Goal: Find contact information: Find contact information

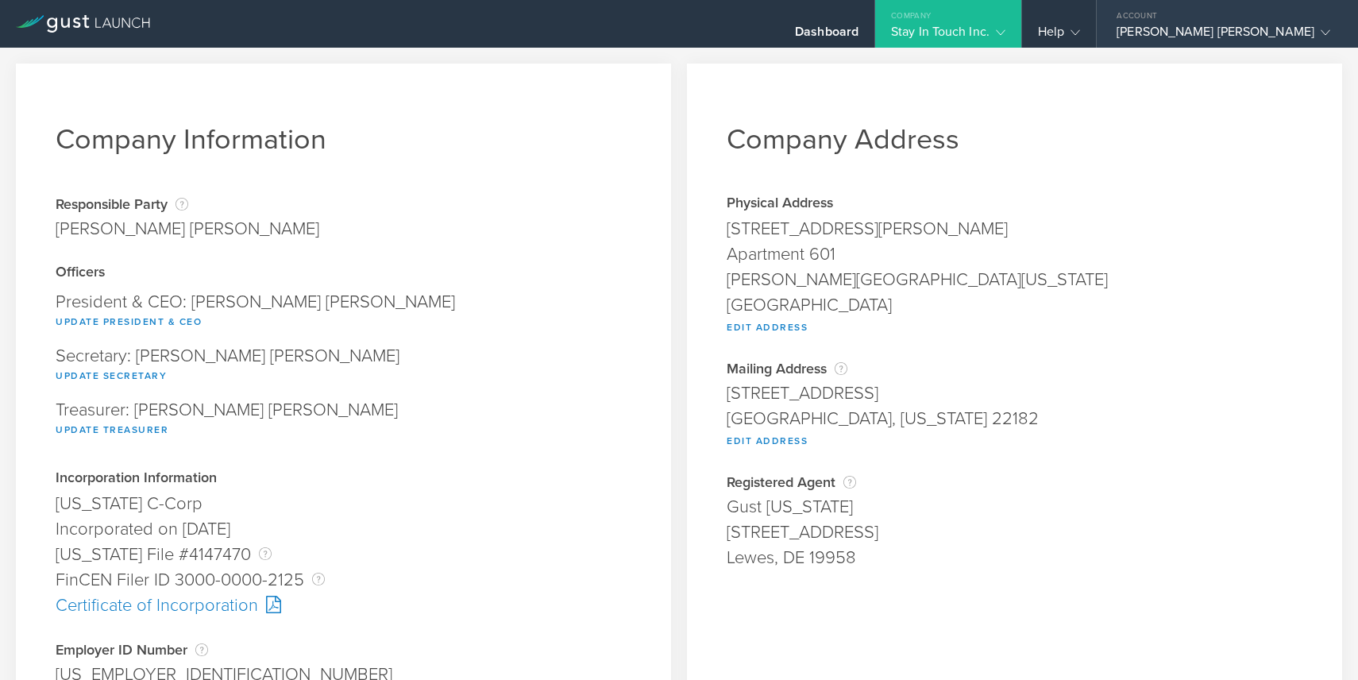
click at [1319, 37] on div "[PERSON_NAME] [PERSON_NAME]" at bounding box center [1223, 36] width 214 height 24
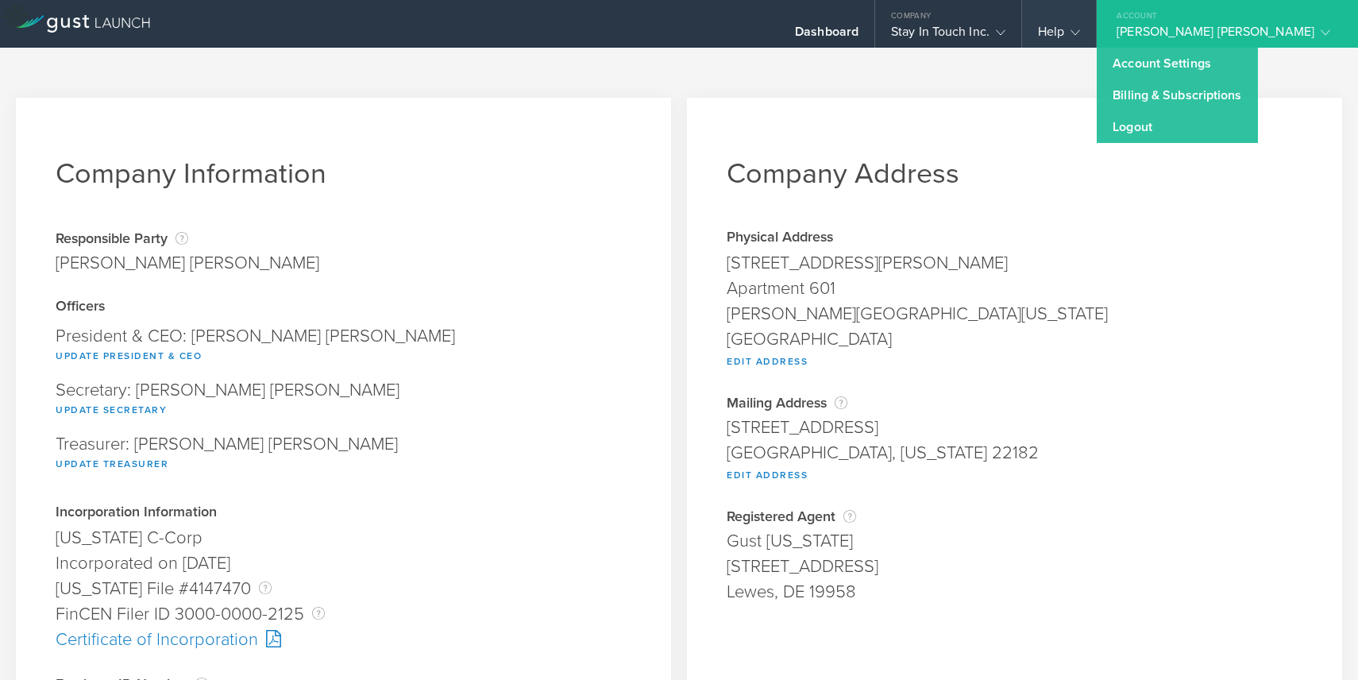
click at [1080, 32] on polyline at bounding box center [1075, 32] width 9 height 5
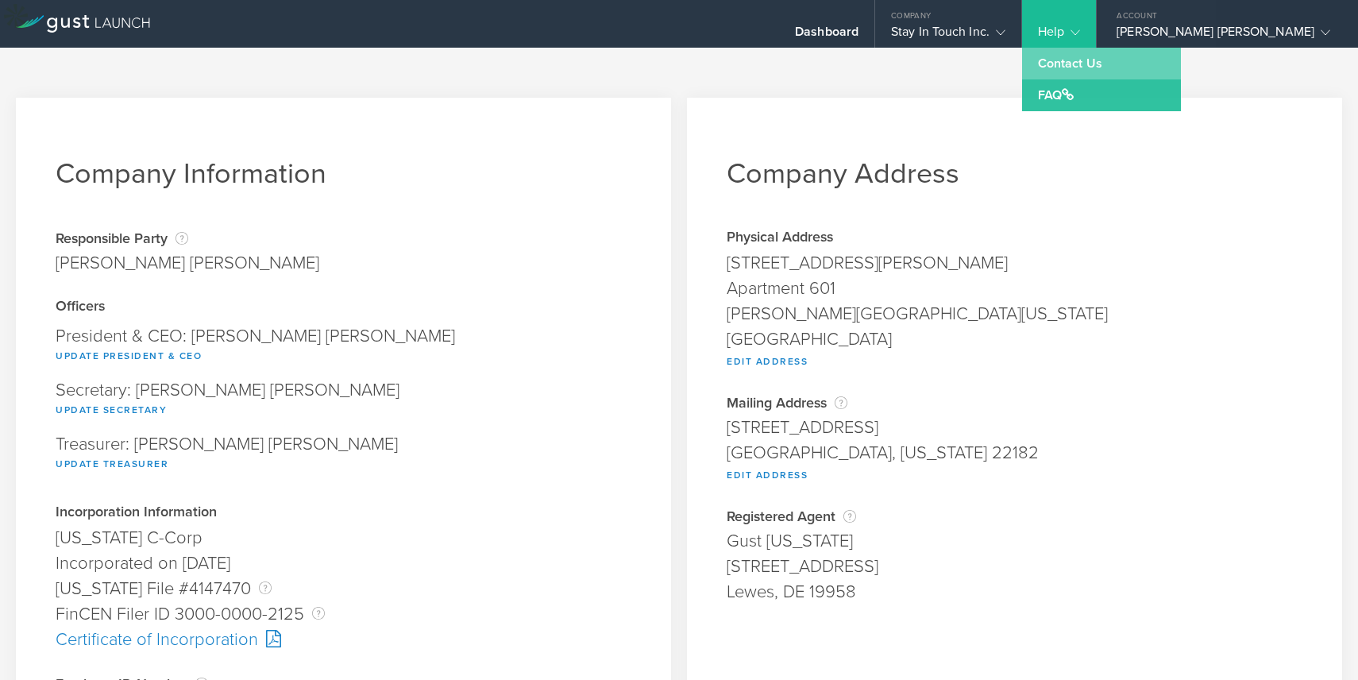
click at [1150, 63] on link "Contact Us" at bounding box center [1101, 64] width 159 height 32
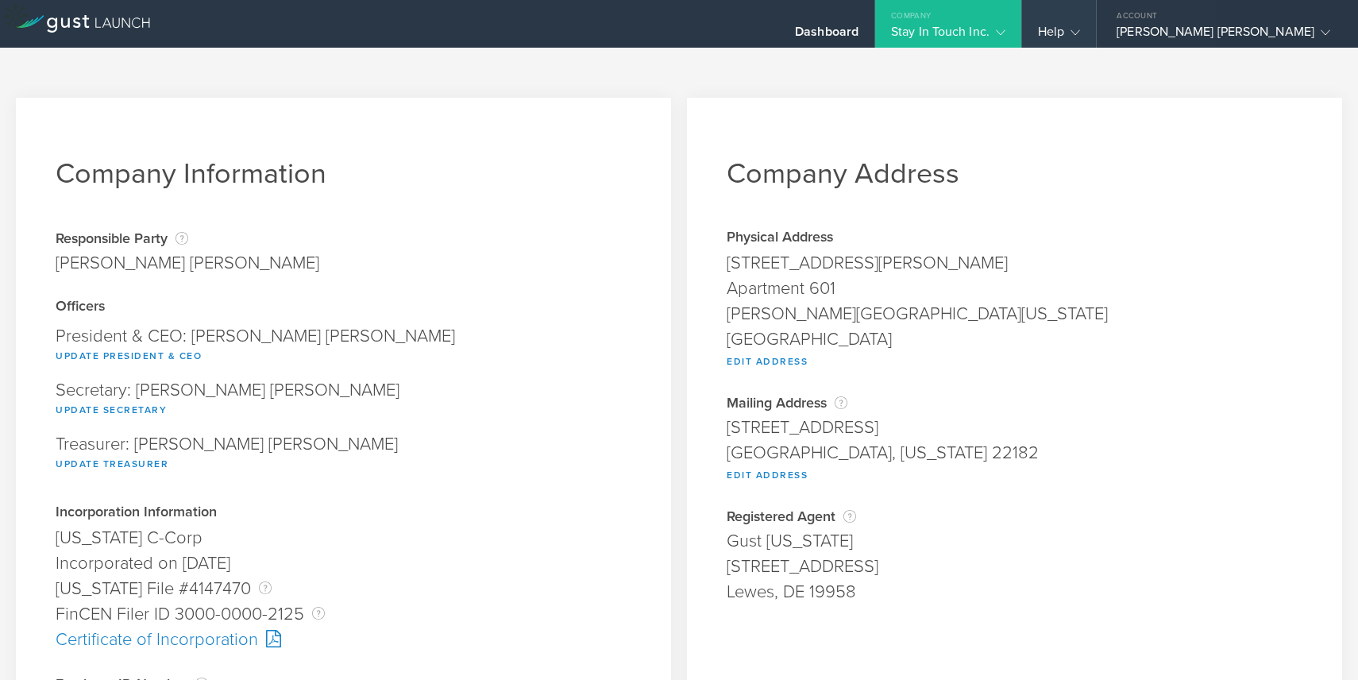
click at [1080, 35] on polyline at bounding box center [1075, 32] width 9 height 5
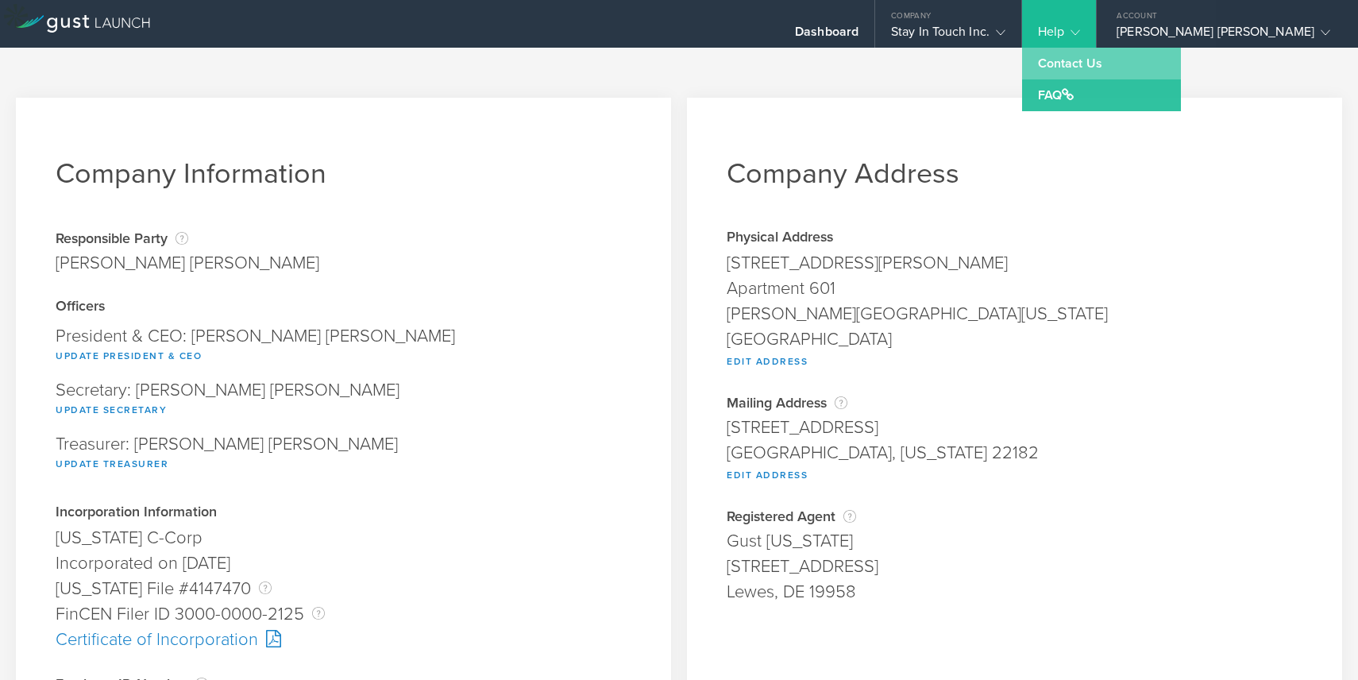
click at [1153, 71] on link "Contact Us" at bounding box center [1101, 64] width 159 height 32
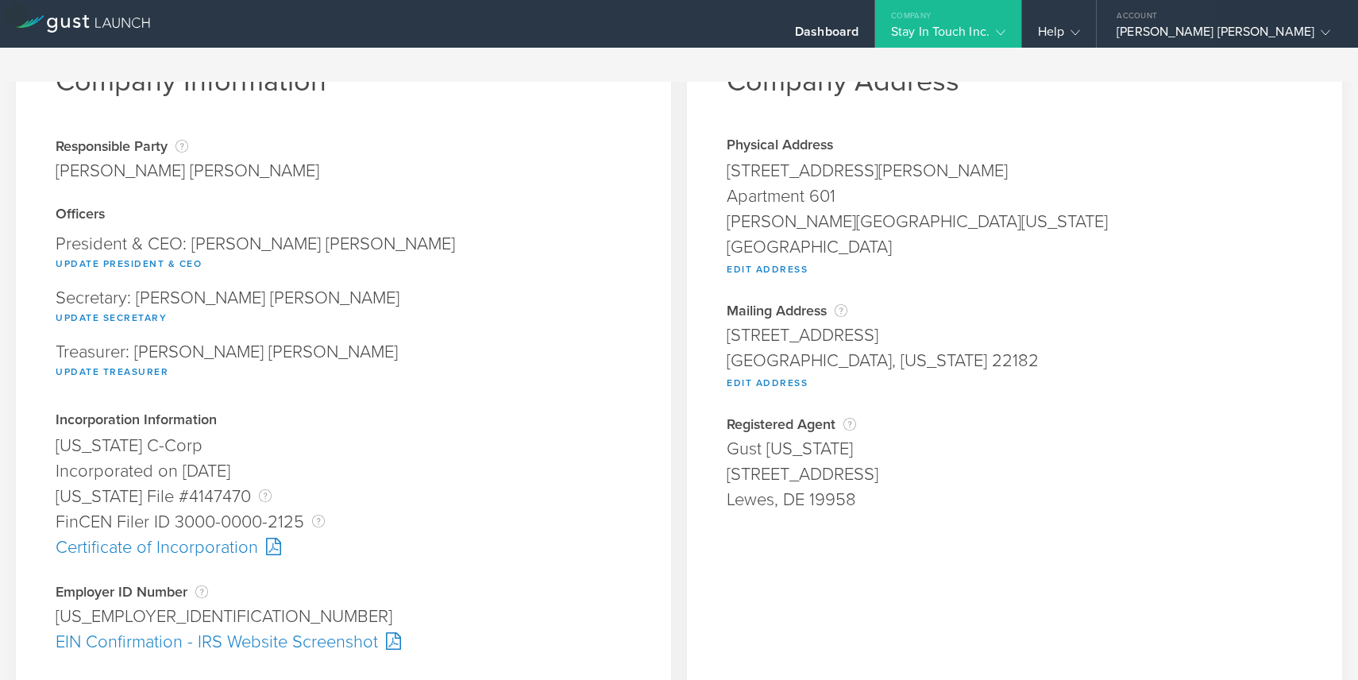
scroll to position [476, 0]
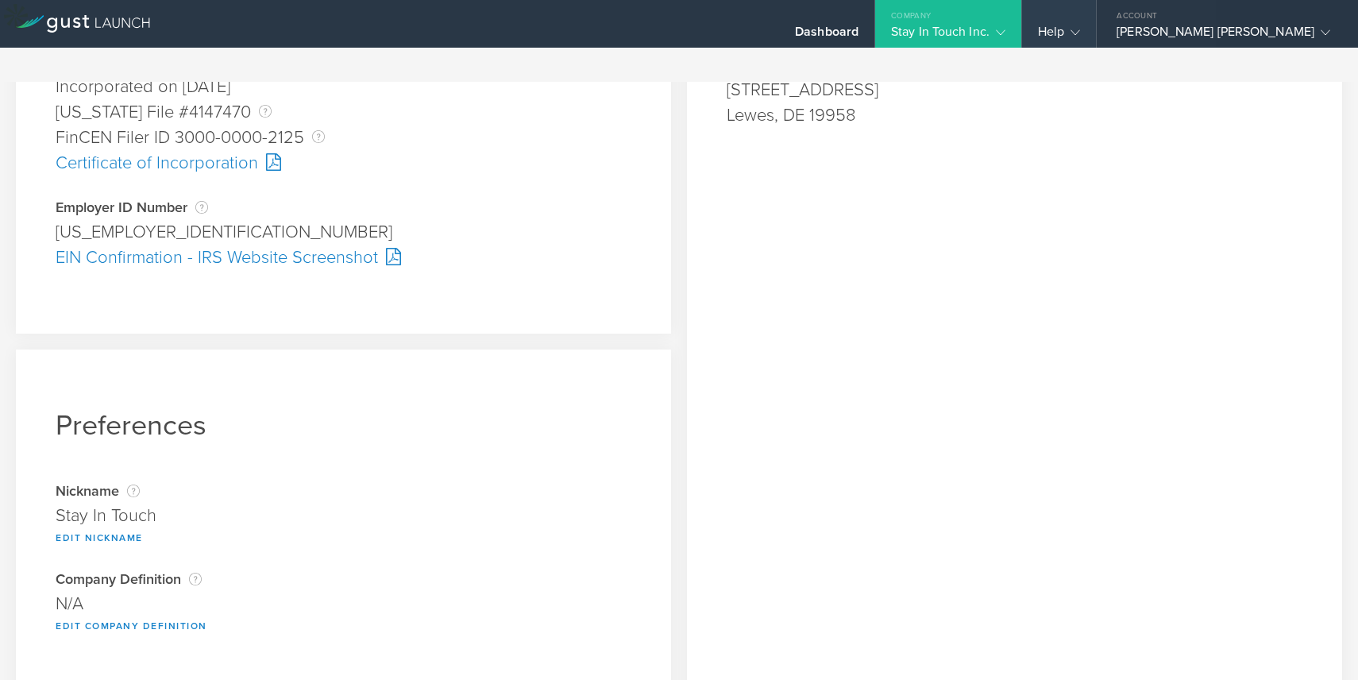
click at [1080, 40] on div "Help" at bounding box center [1059, 36] width 42 height 24
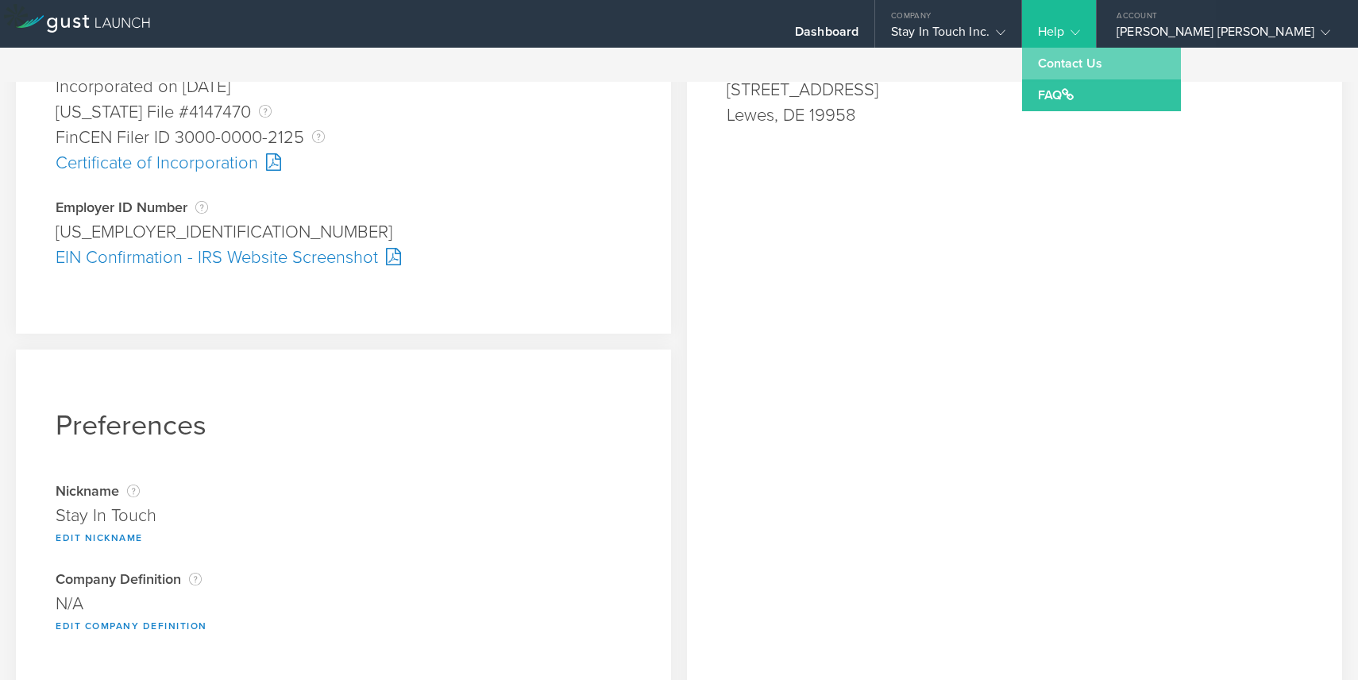
click at [1123, 67] on link "Contact Us" at bounding box center [1101, 64] width 159 height 32
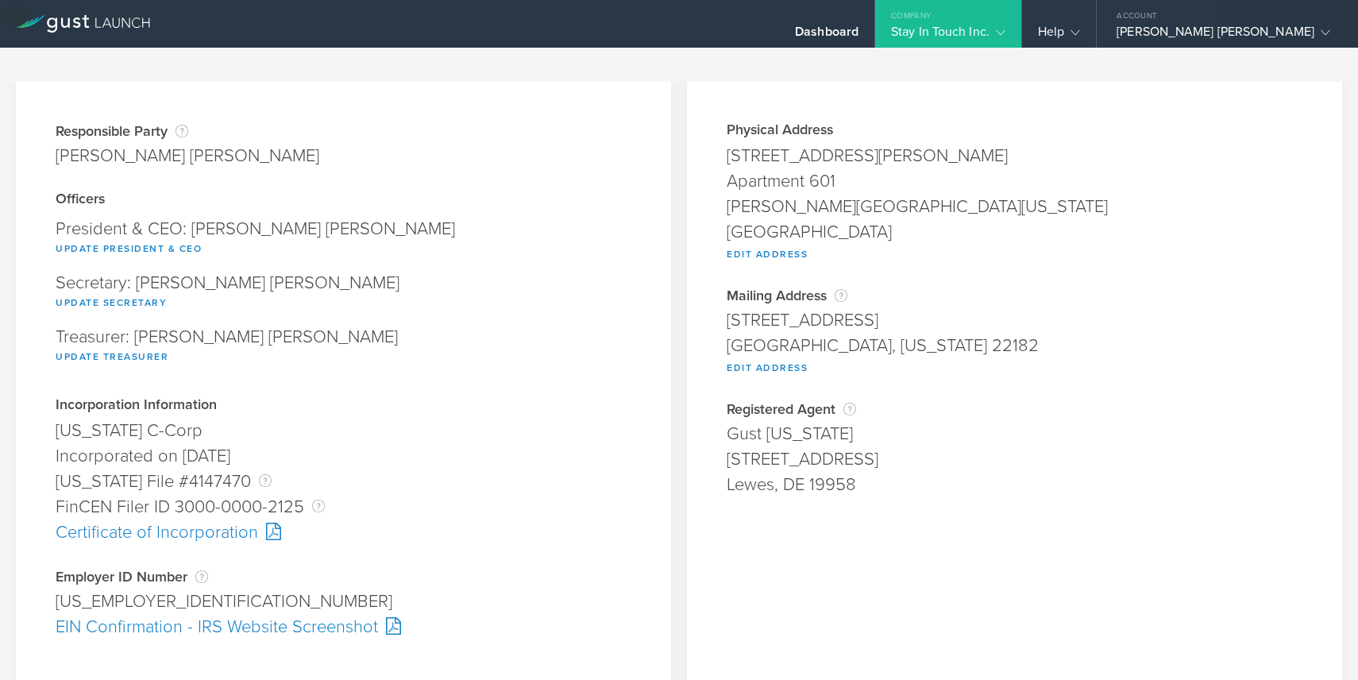
scroll to position [0, 0]
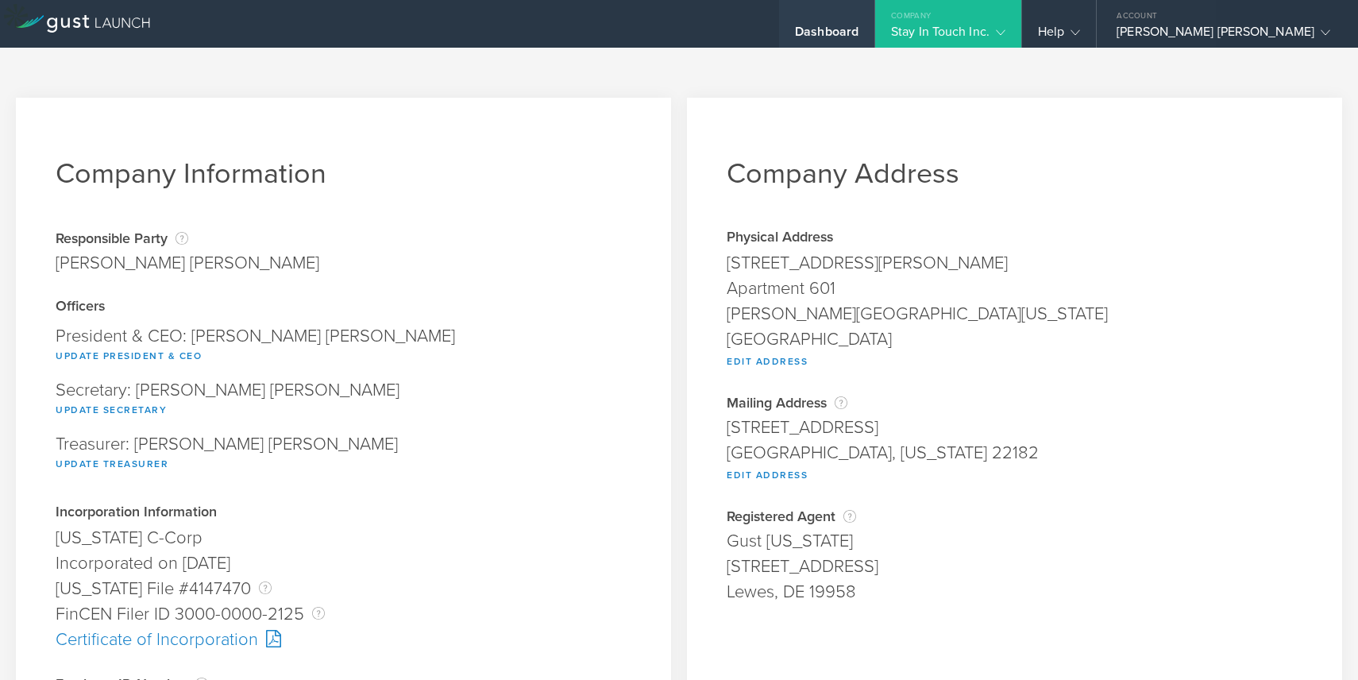
click at [874, 17] on div "Dashboard" at bounding box center [826, 24] width 95 height 48
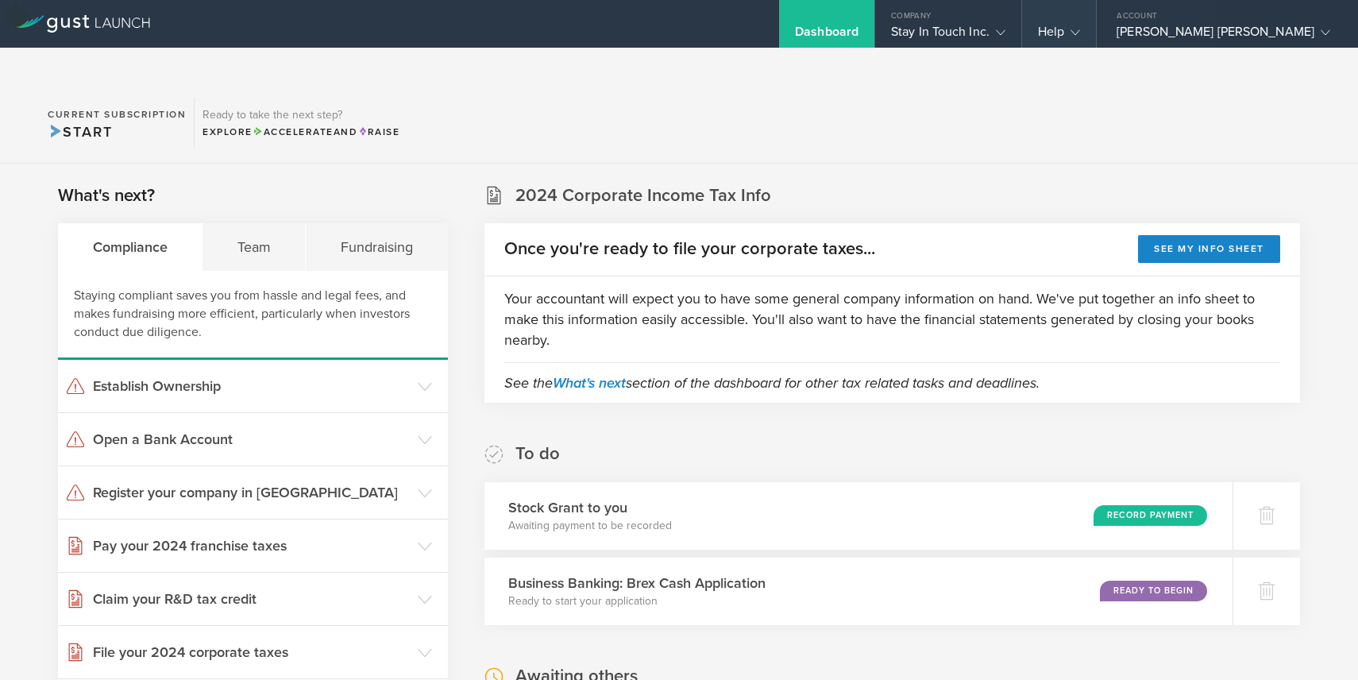
click at [1080, 28] on icon at bounding box center [1075, 33] width 10 height 10
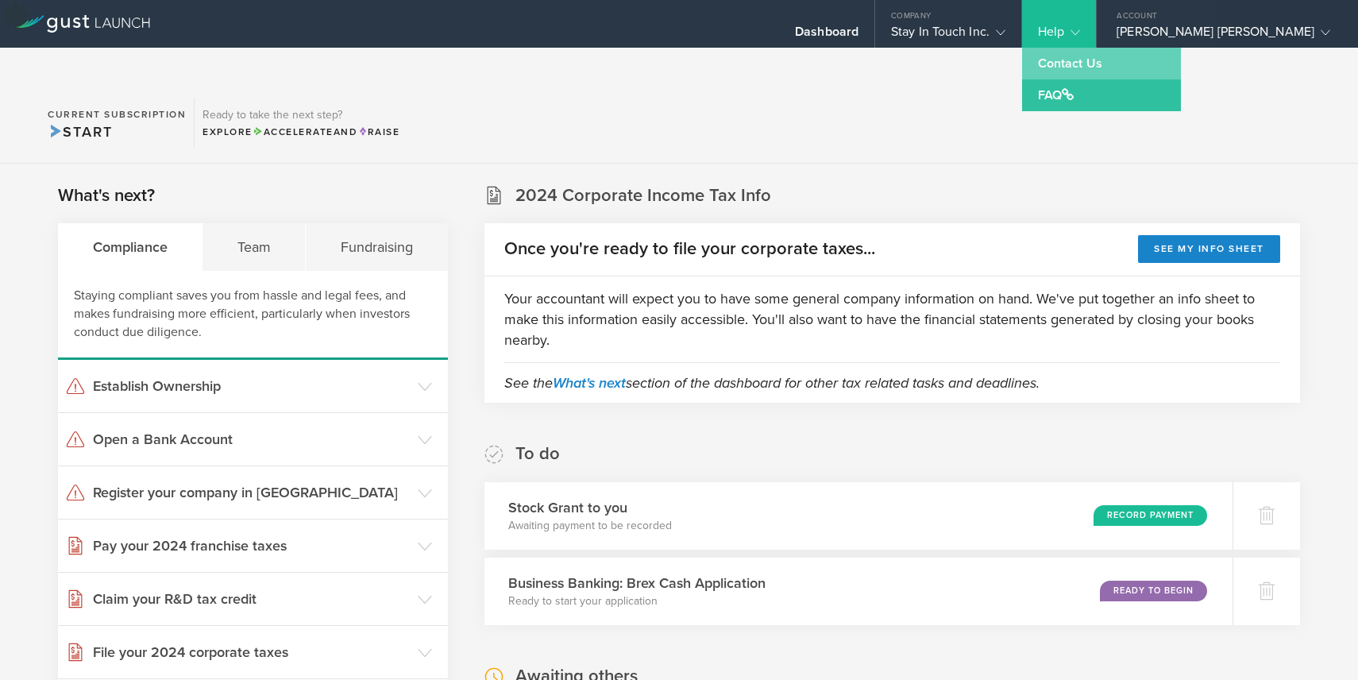
click at [1140, 72] on link "Contact Us" at bounding box center [1101, 64] width 159 height 32
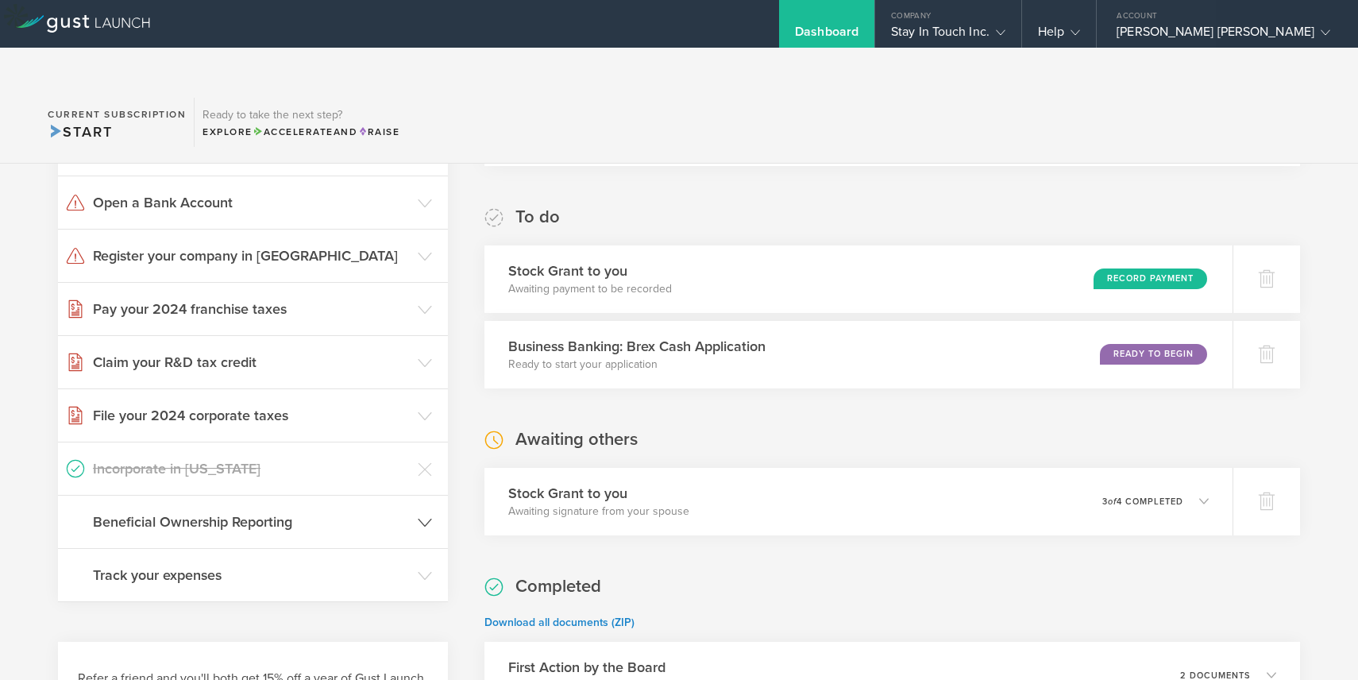
scroll to position [495, 0]
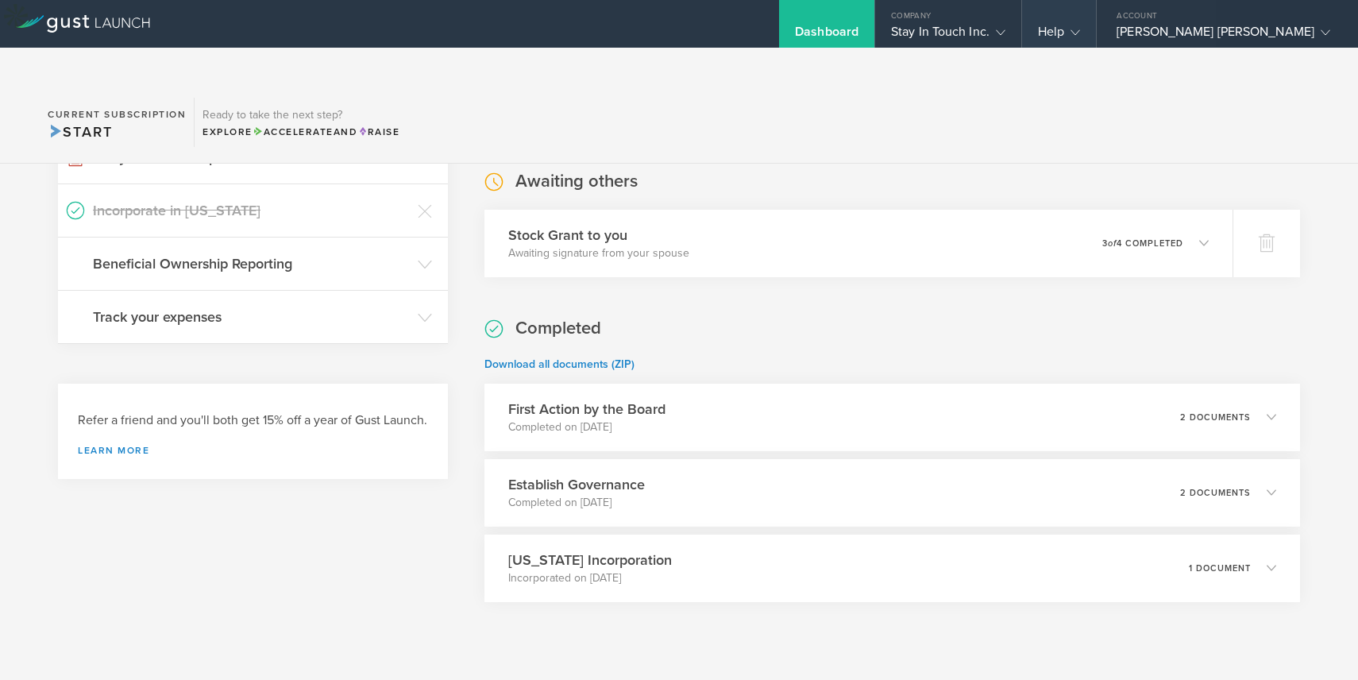
click at [1080, 26] on gust-icon at bounding box center [1072, 32] width 16 height 16
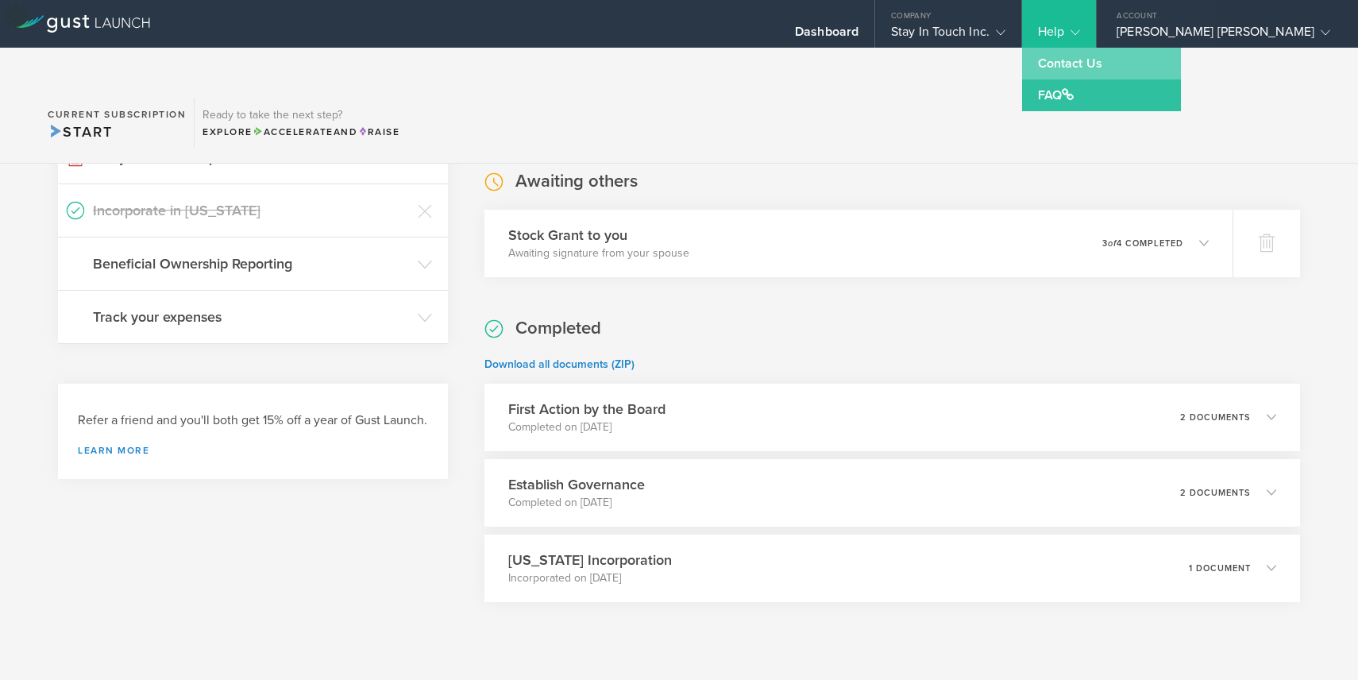
click at [1135, 57] on link "Contact Us" at bounding box center [1101, 64] width 159 height 32
